Goal: Task Accomplishment & Management: Complete application form

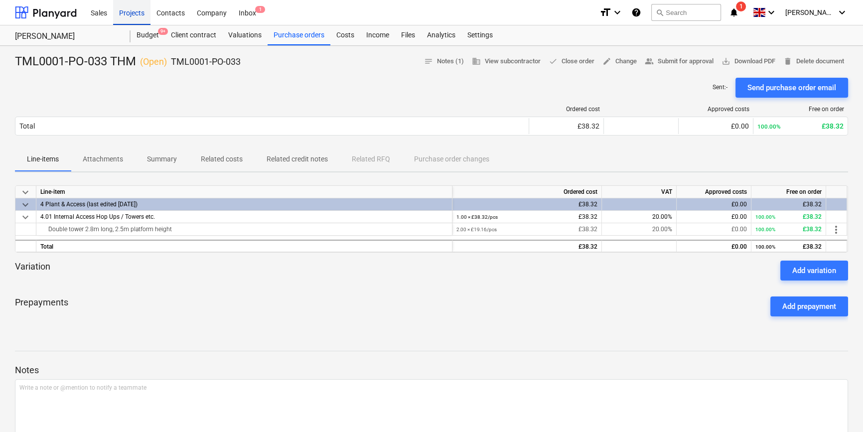
click at [134, 18] on div "Projects" at bounding box center [131, 12] width 37 height 25
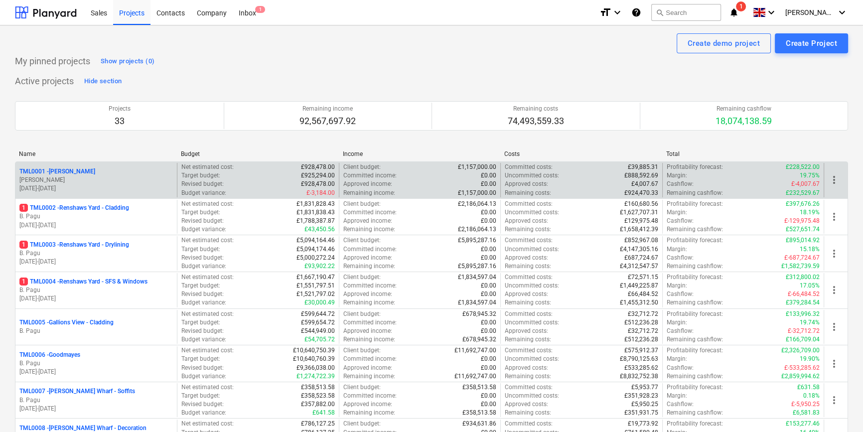
click at [106, 187] on p "[DATE] - [DATE]" at bounding box center [95, 188] width 153 height 8
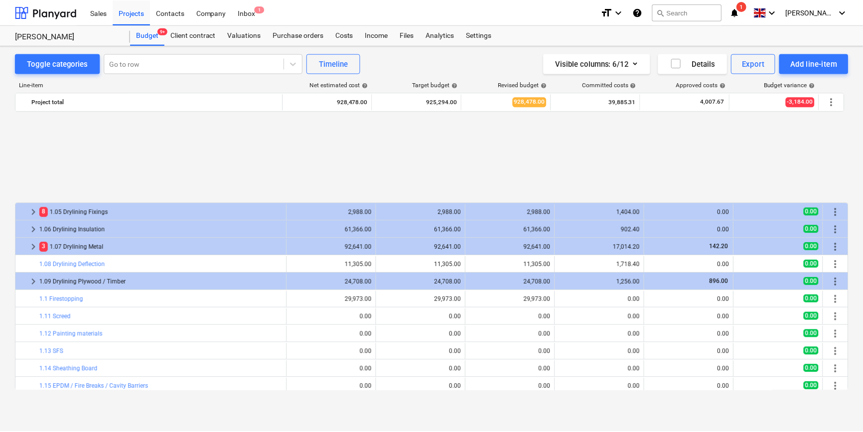
scroll to position [436, 0]
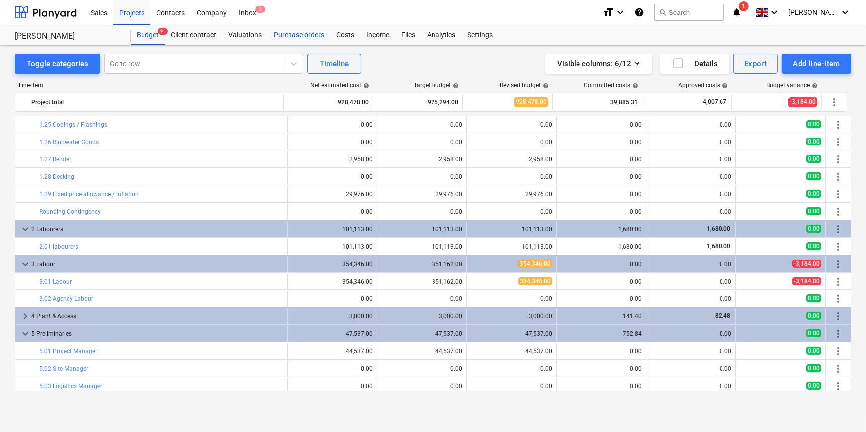
click at [293, 35] on div "Purchase orders" at bounding box center [299, 35] width 63 height 20
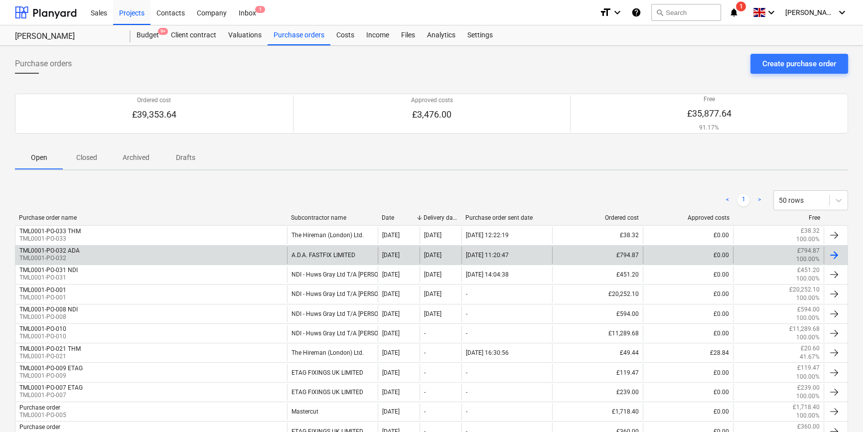
click at [834, 256] on div at bounding box center [834, 255] width 12 height 12
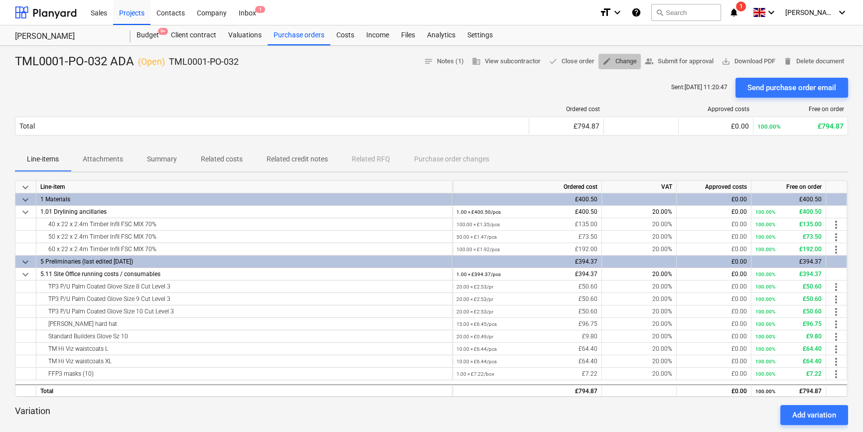
click at [623, 64] on span "edit Change" at bounding box center [619, 61] width 34 height 11
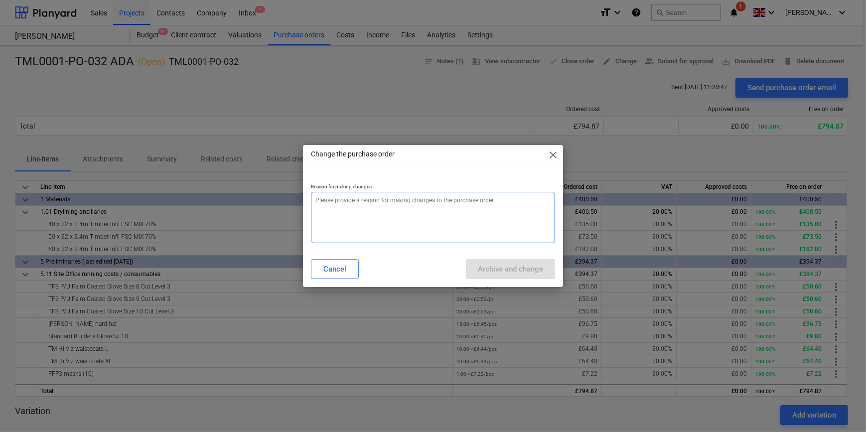
click at [358, 218] on textarea at bounding box center [433, 217] width 244 height 51
type textarea "x"
type textarea "a"
type textarea "x"
type textarea "ad"
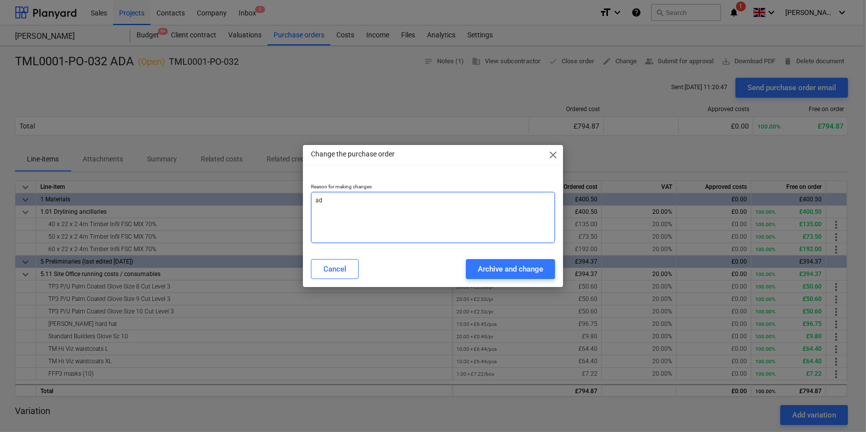
type textarea "x"
type textarea "add"
type textarea "x"
type textarea "addi"
type textarea "x"
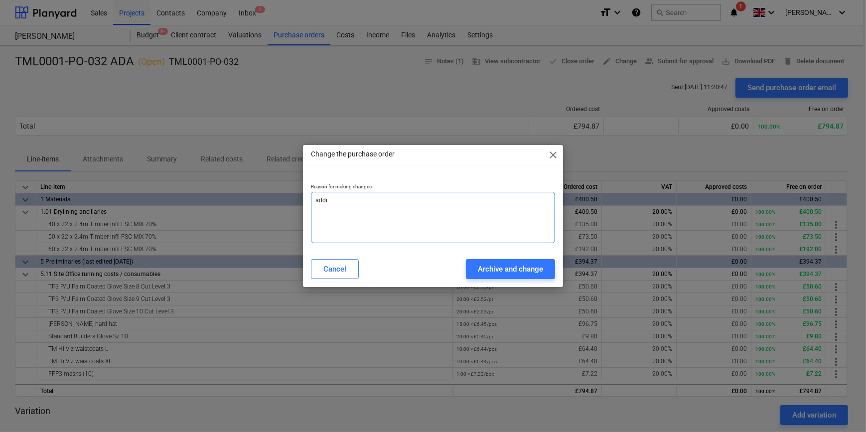
type textarea "addit"
type textarea "x"
type textarea "[PERSON_NAME]"
type textarea "x"
type textarea "additio"
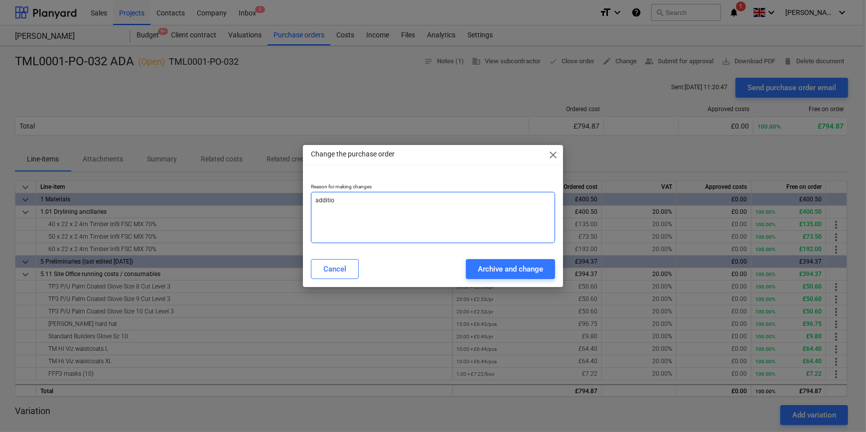
type textarea "x"
type textarea "addition"
type textarea "x"
type textarea "additions"
click at [495, 269] on div "Archive and change" at bounding box center [510, 269] width 65 height 13
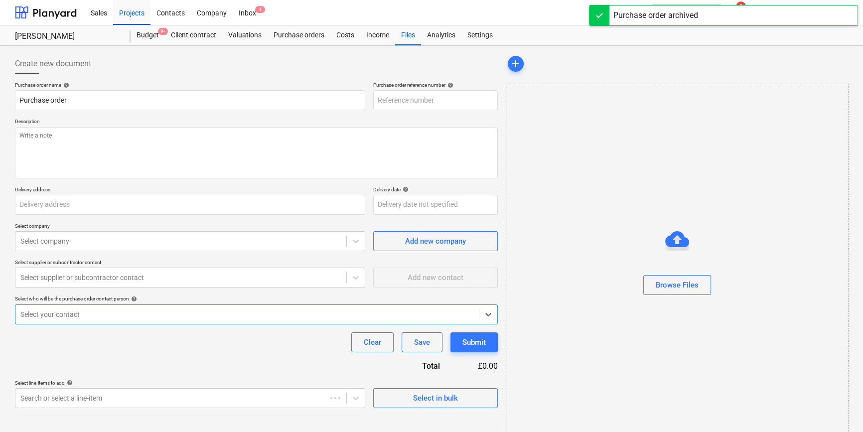
type textarea "x"
type input "TML0001-PO-034"
type textarea "x"
type input "TML0001-PO-032 ADA"
type input "TML0001-PO-032"
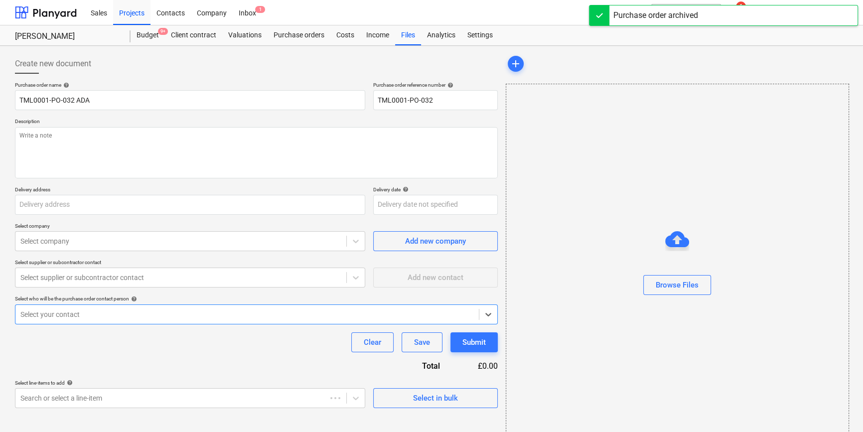
type textarea "Site contact [PERSON_NAME] [PHONE_NUMBER]"
type input "Berkeley Homes (NE London) Ltd, [STREET_ADDRESS][PERSON_NAME]"
type input "[DATE]"
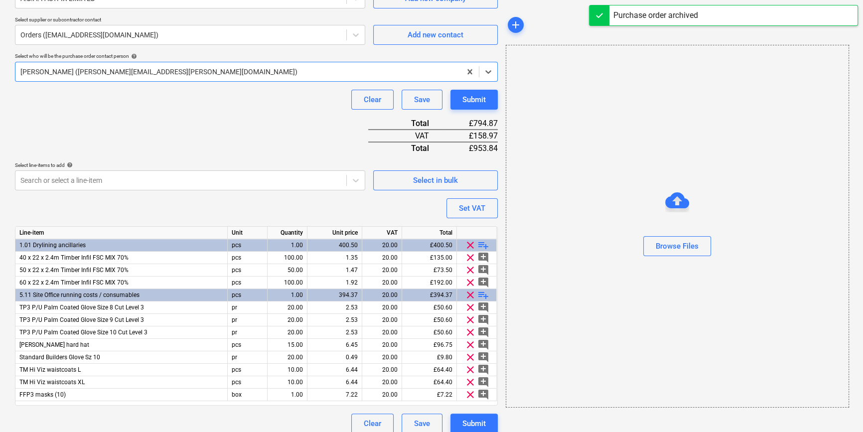
scroll to position [252, 0]
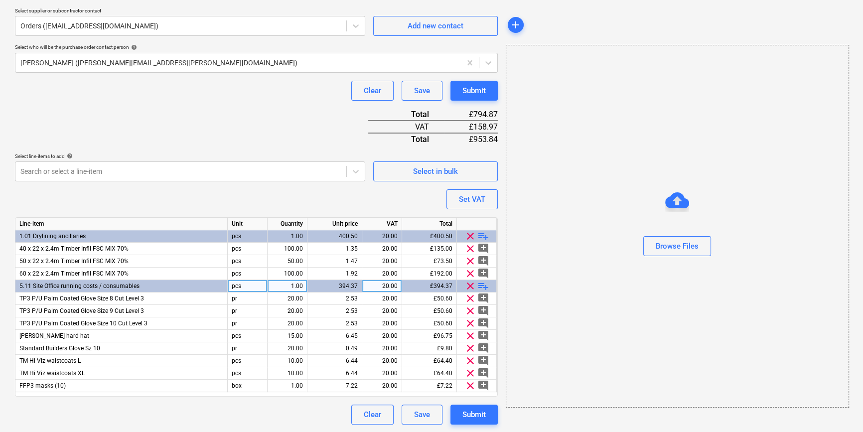
click at [481, 284] on span "playlist_add" at bounding box center [483, 286] width 12 height 12
type textarea "x"
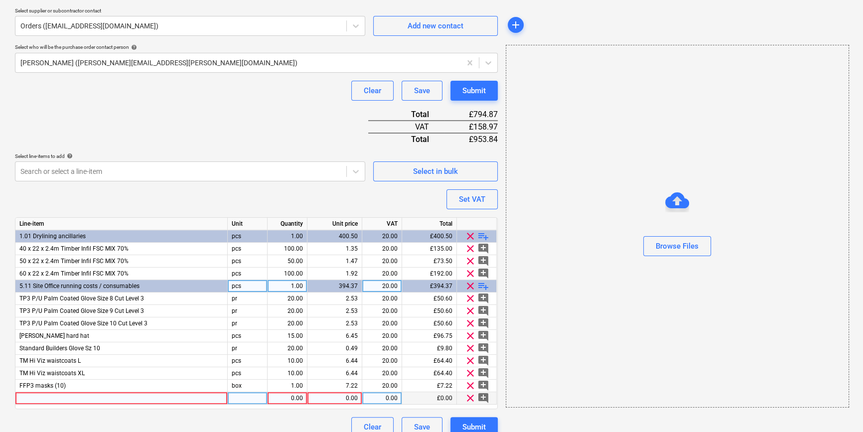
click at [42, 397] on div at bounding box center [121, 398] width 212 height 12
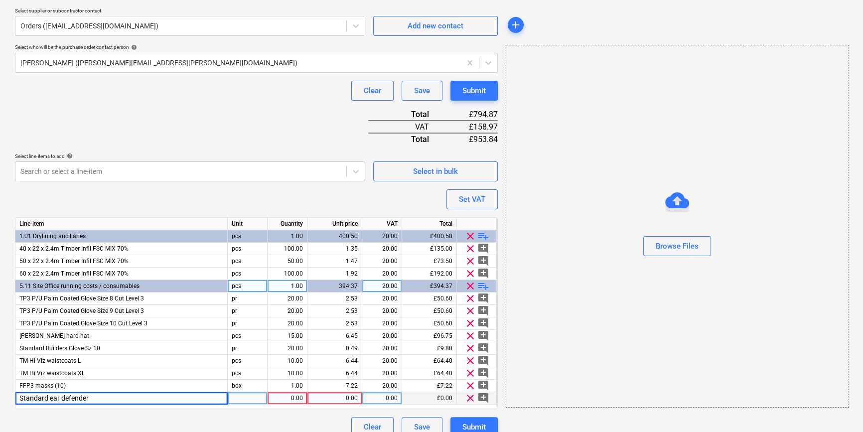
type input "Standard ear defenders"
type textarea "x"
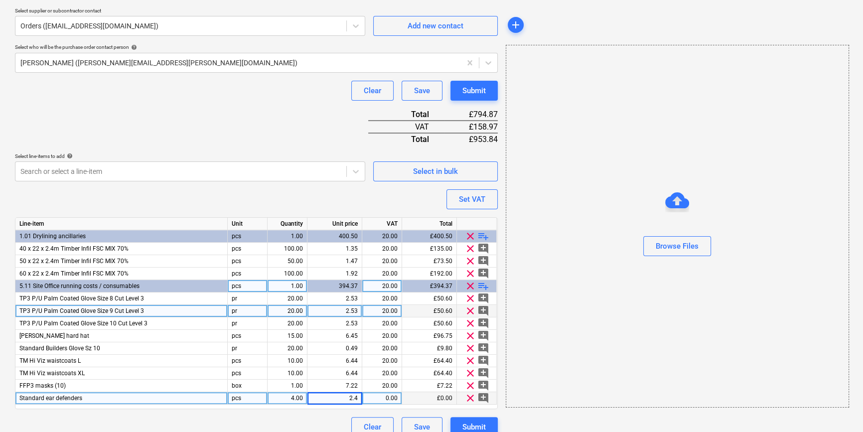
type input "2.45"
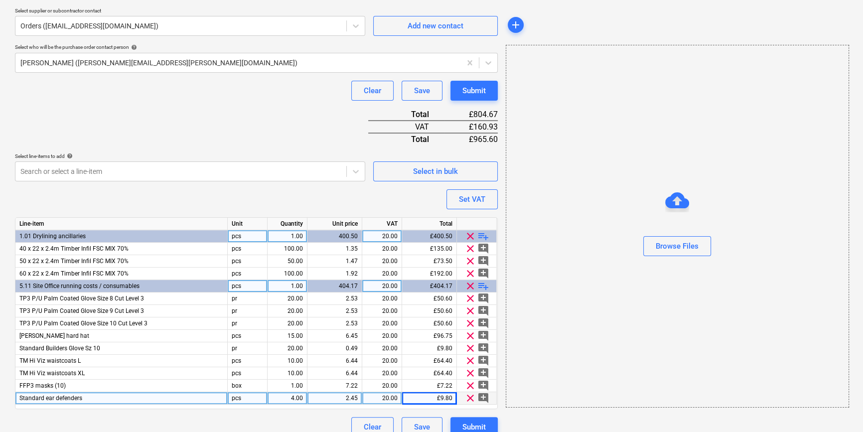
click at [487, 235] on span "playlist_add" at bounding box center [483, 236] width 12 height 12
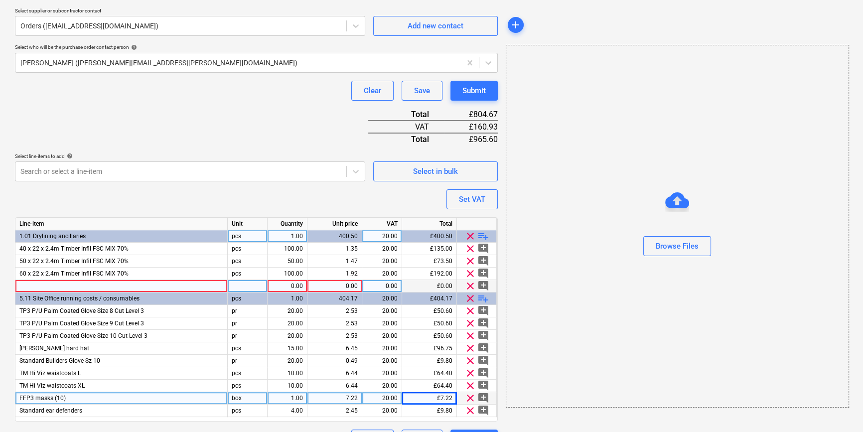
click at [468, 284] on span "clear" at bounding box center [470, 286] width 12 height 12
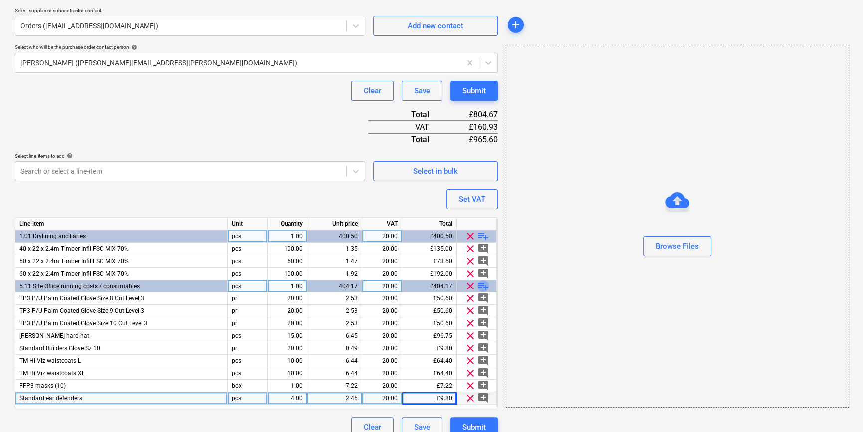
click at [484, 284] on span "playlist_add" at bounding box center [483, 286] width 12 height 12
type textarea "x"
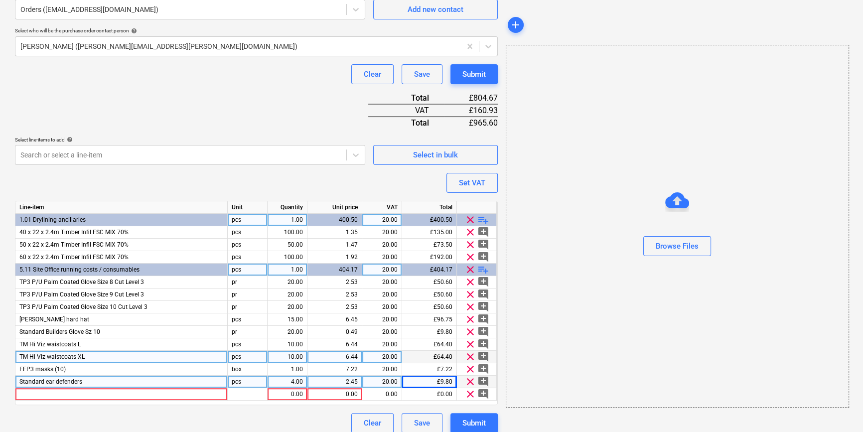
scroll to position [276, 0]
